Goal: Transaction & Acquisition: Book appointment/travel/reservation

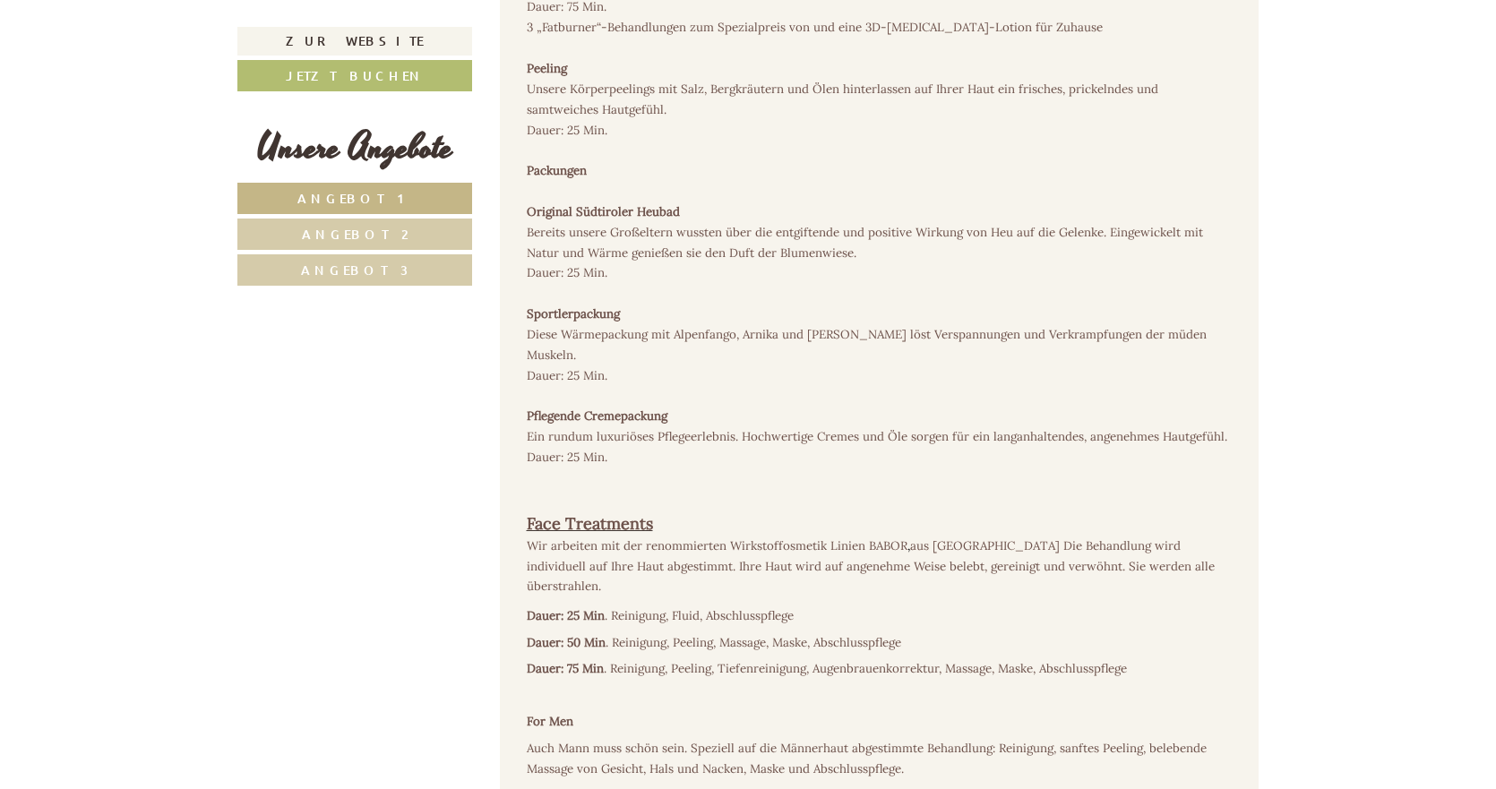
scroll to position [3690, 0]
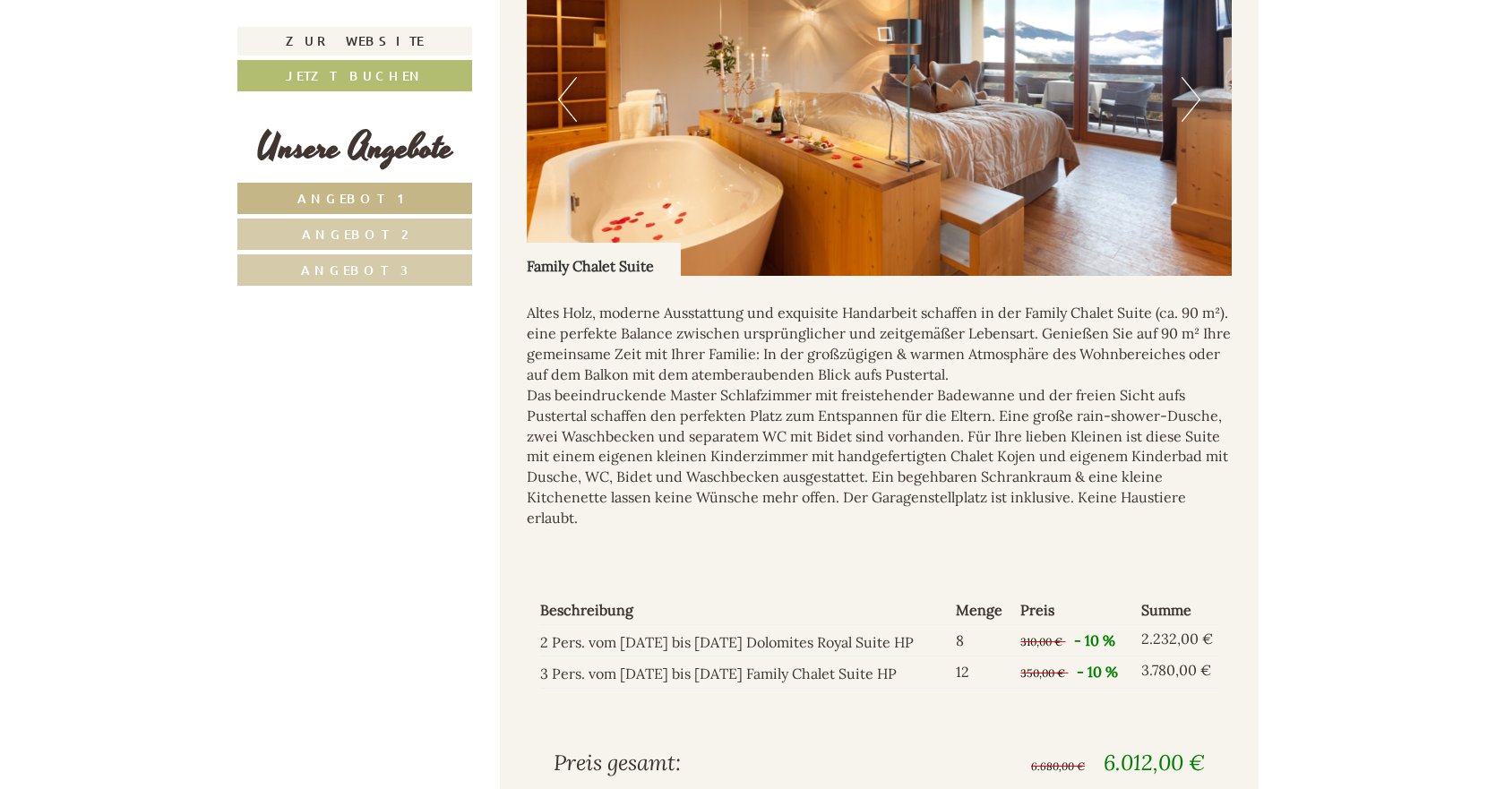
scroll to position [4926, 0]
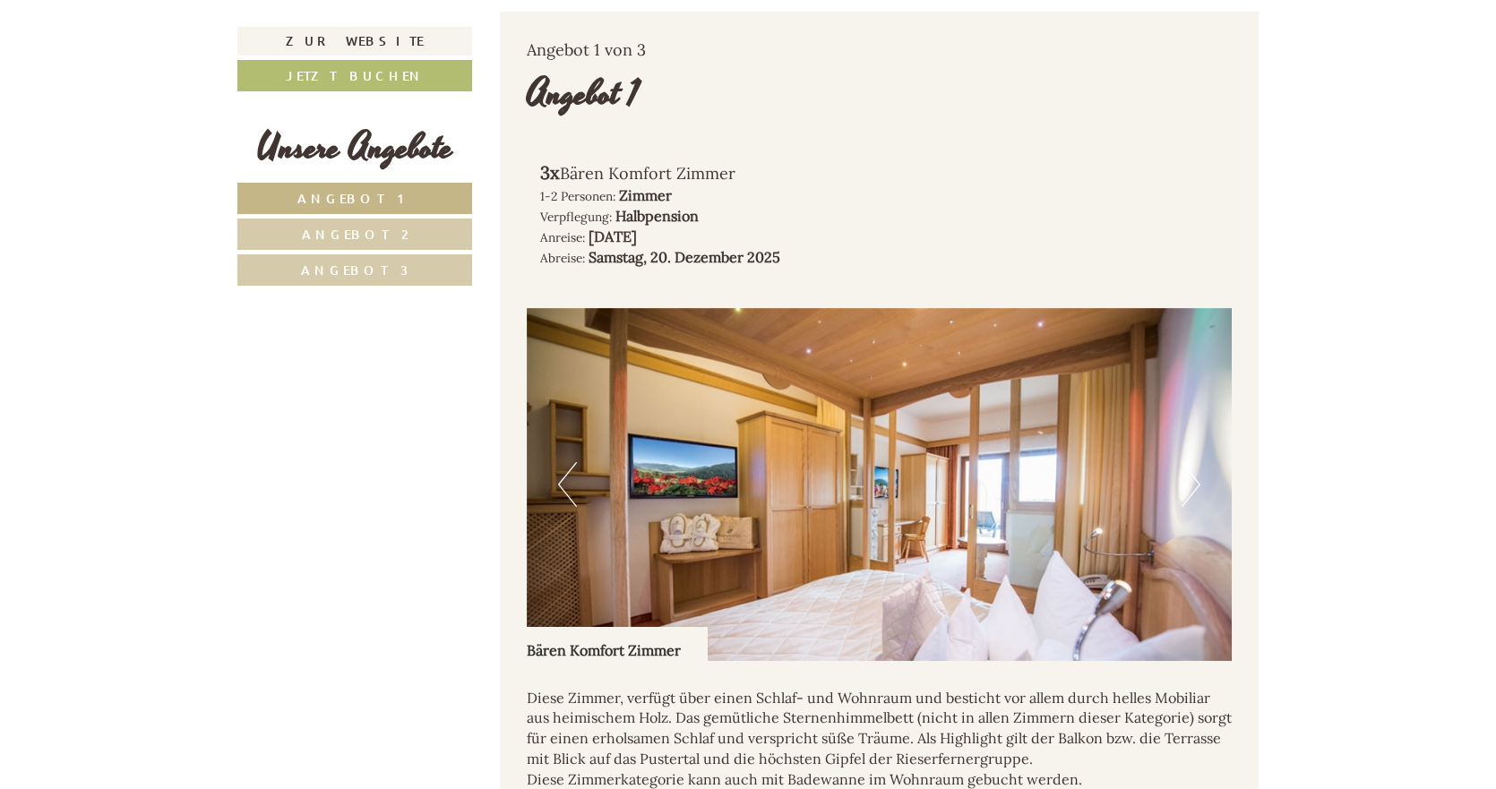
scroll to position [1164, 0]
click at [420, 271] on link "Angebot 3" at bounding box center [354, 269] width 235 height 31
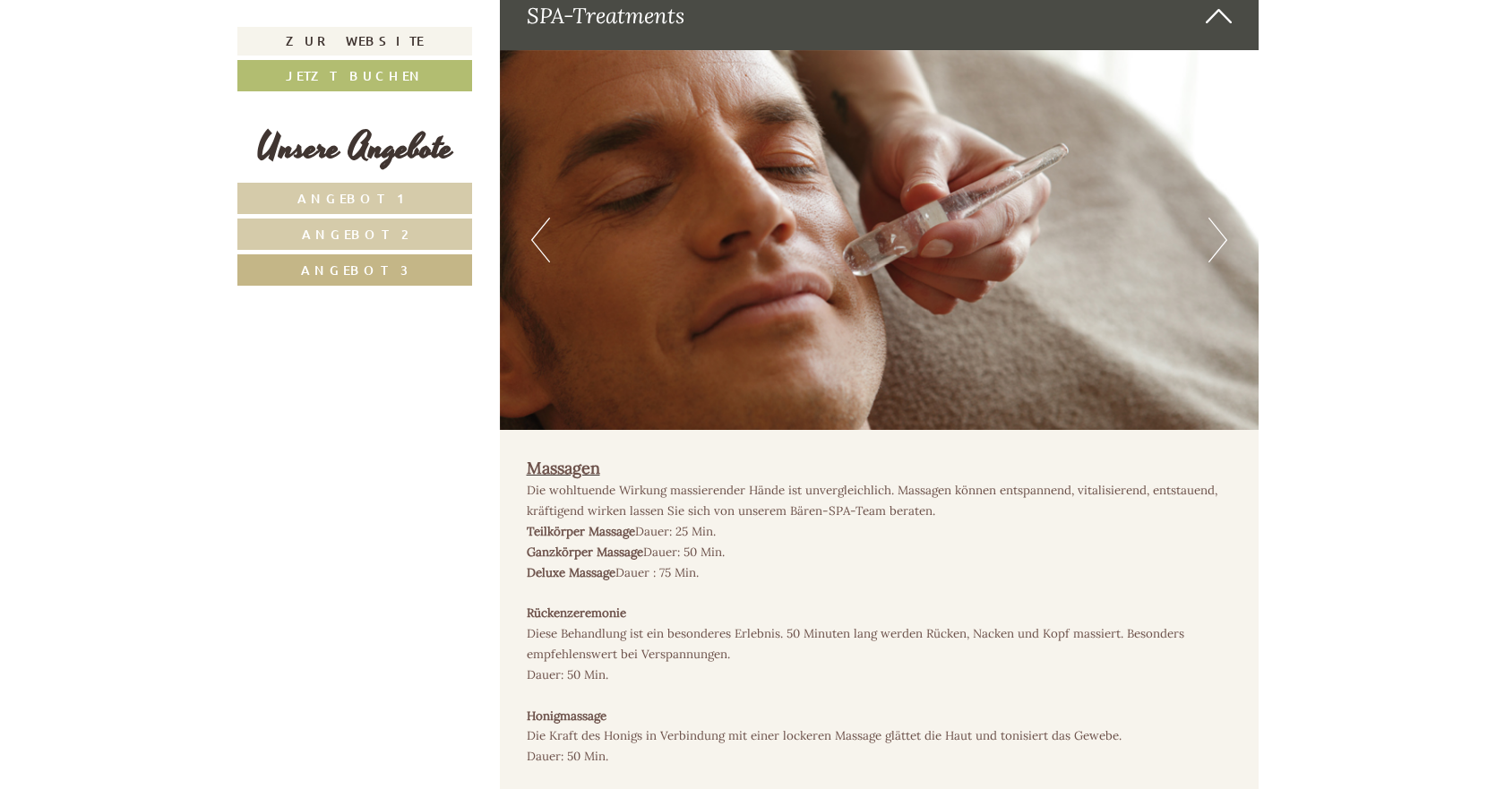
scroll to position [6080, 0]
